Goal: Task Accomplishment & Management: Manage account settings

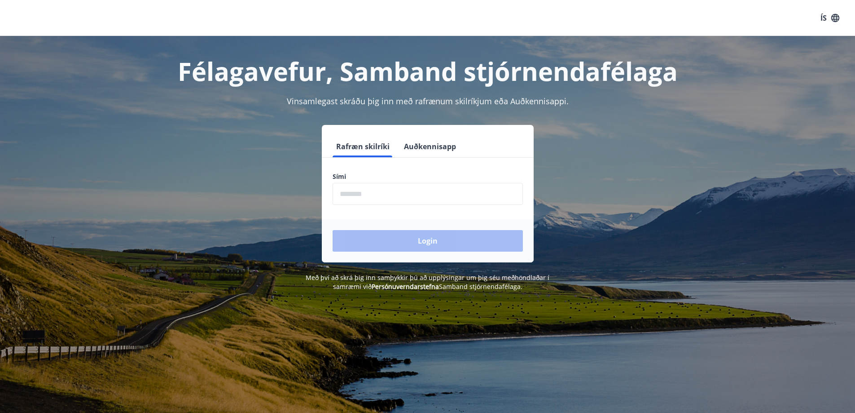
click at [382, 199] on input "phone" at bounding box center [428, 194] width 190 height 22
type input "********"
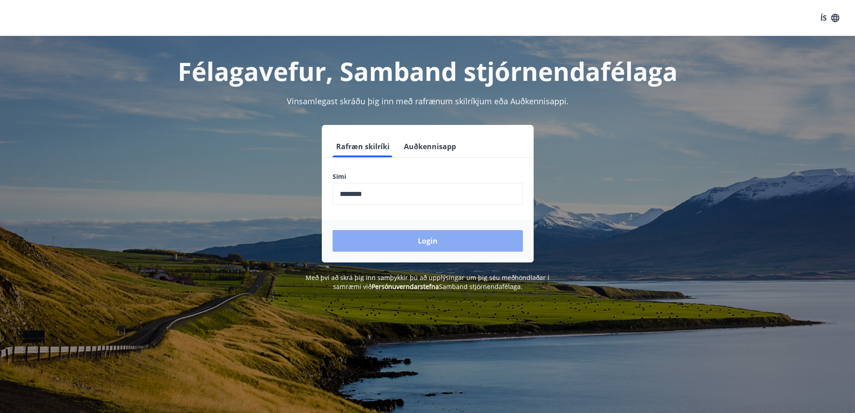
click at [405, 241] on button "Login" at bounding box center [428, 241] width 190 height 22
